Goal: Navigation & Orientation: Go to known website

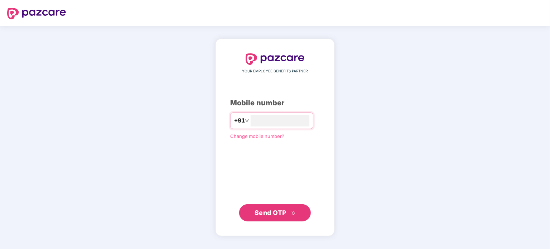
type input "**********"
click at [265, 208] on span "Send OTP" at bounding box center [274, 213] width 41 height 10
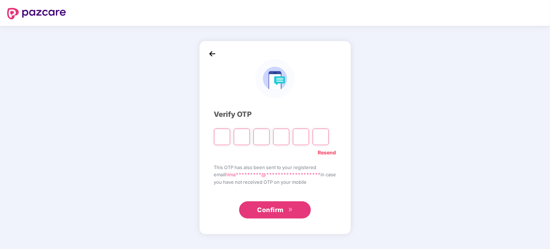
type input "*"
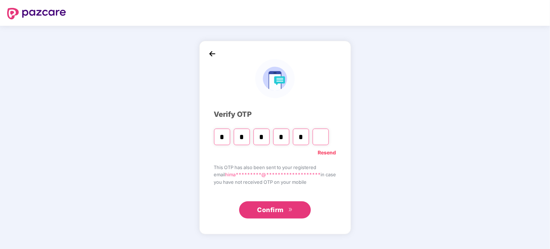
type input "*"
